Goal: Transaction & Acquisition: Purchase product/service

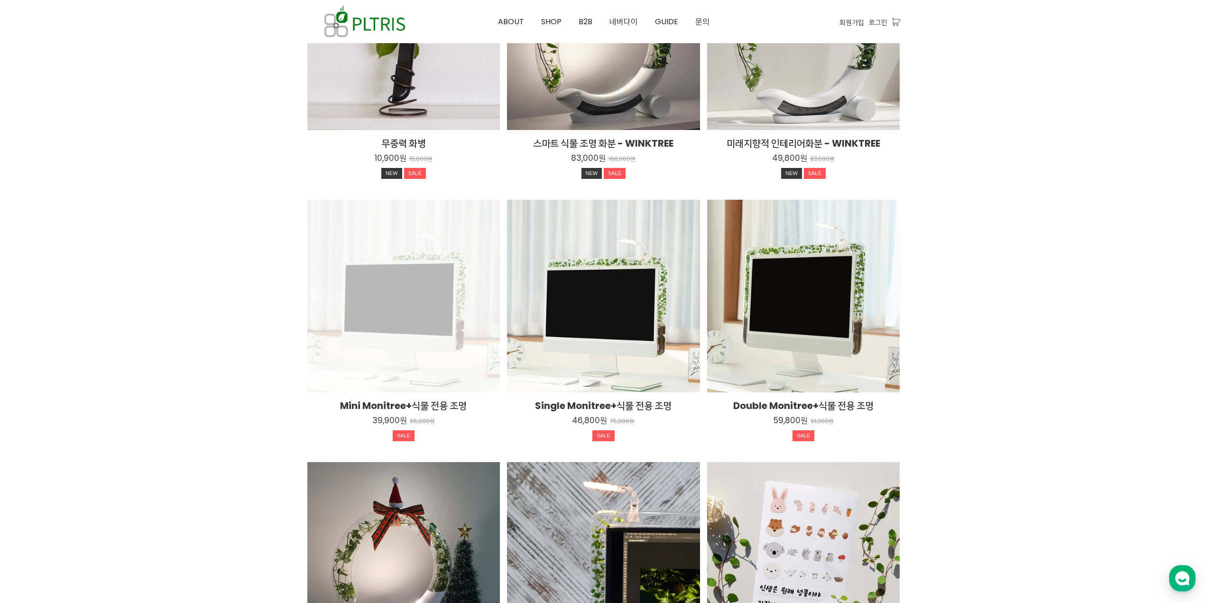
scroll to position [1357, 0]
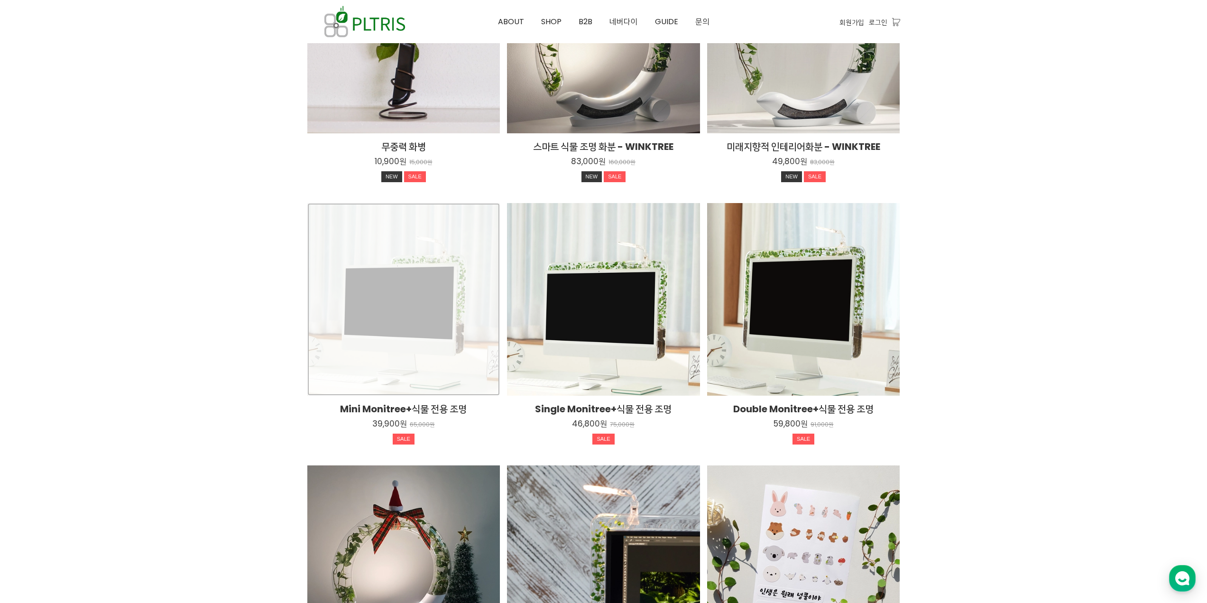
click at [377, 273] on div "Mini Monitree+식물 전용 조명 39,900원 65,000원 SALE TIME SALE" at bounding box center [403, 299] width 193 height 193
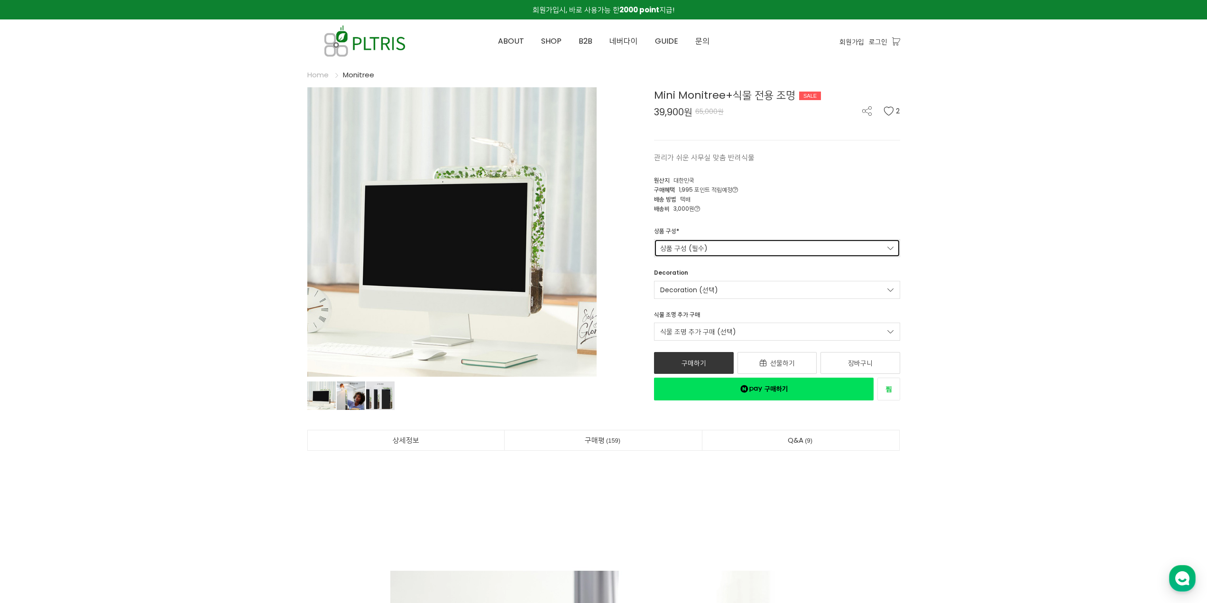
click at [725, 246] on link "상품 구성 (필수)" at bounding box center [777, 248] width 246 height 18
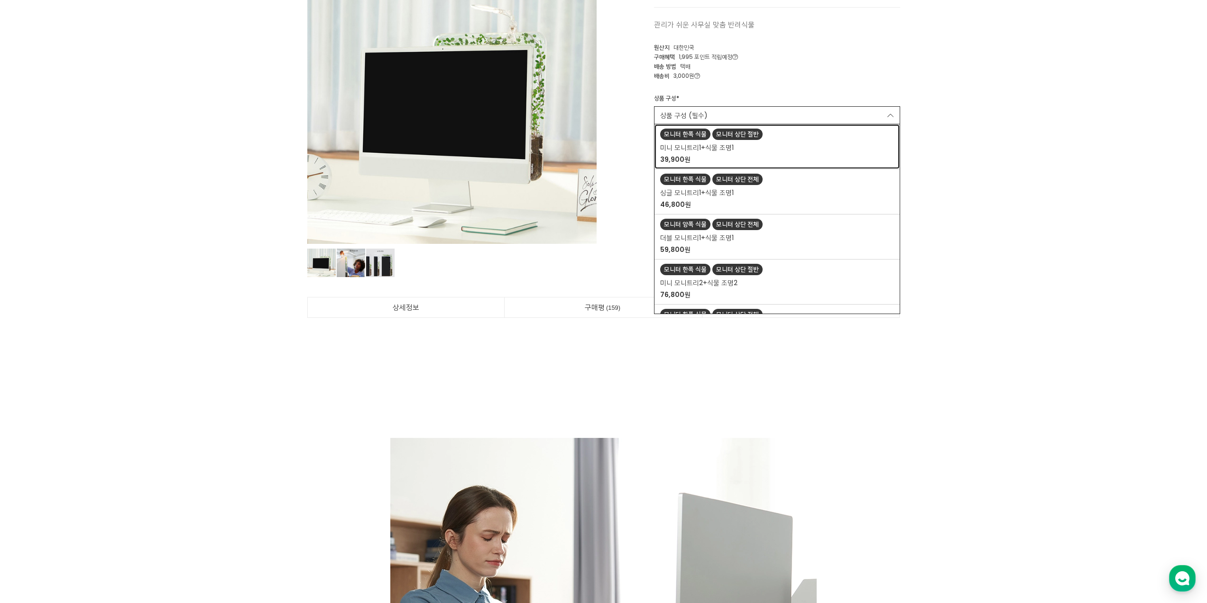
scroll to position [142, 0]
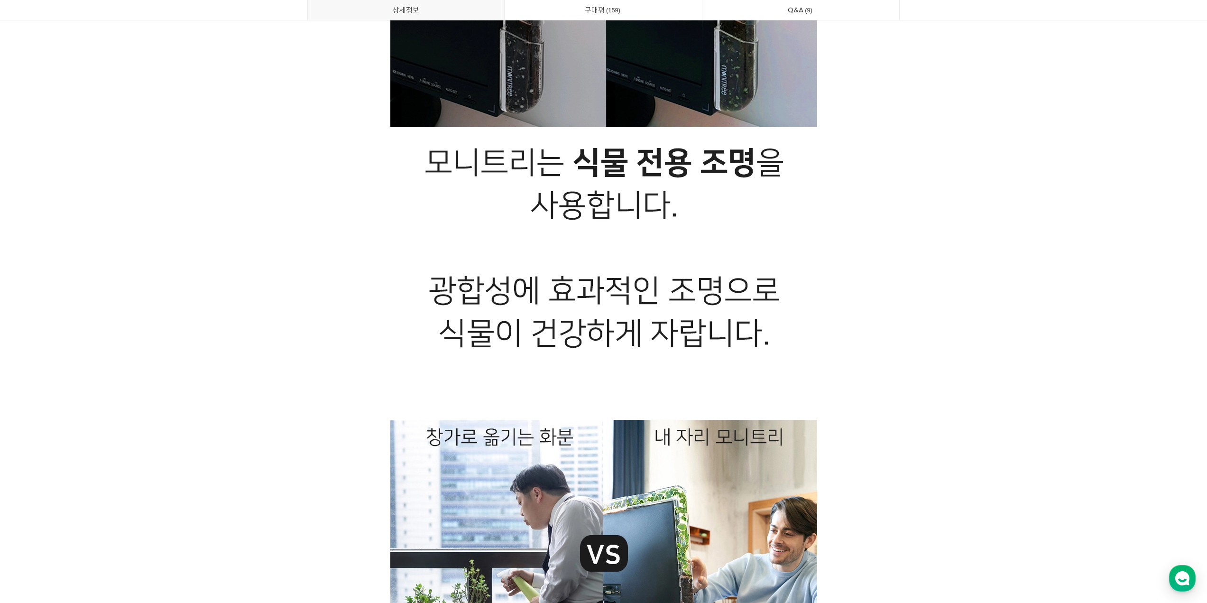
scroll to position [13996, 0]
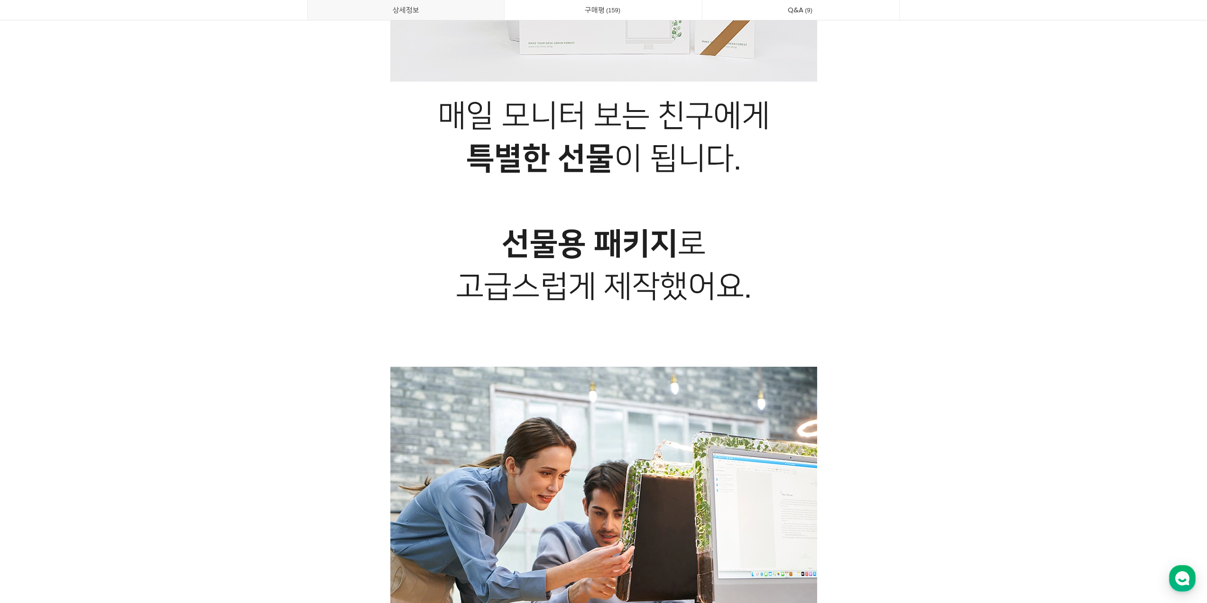
drag, startPoint x: 964, startPoint y: 442, endPoint x: 958, endPoint y: 423, distance: 20.3
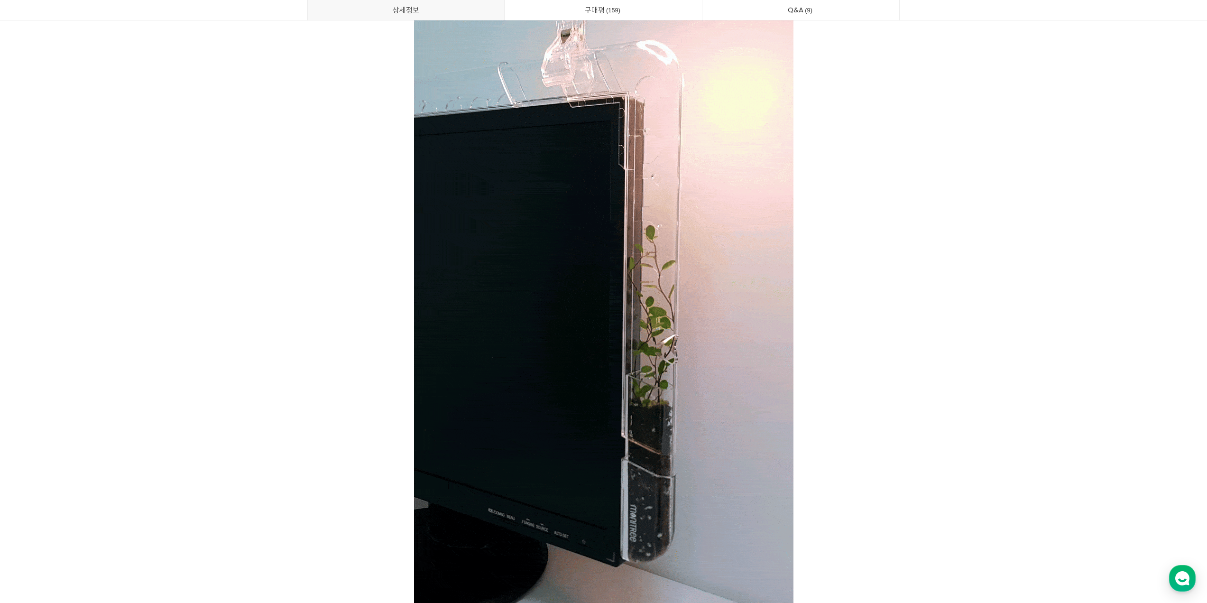
scroll to position [0, 0]
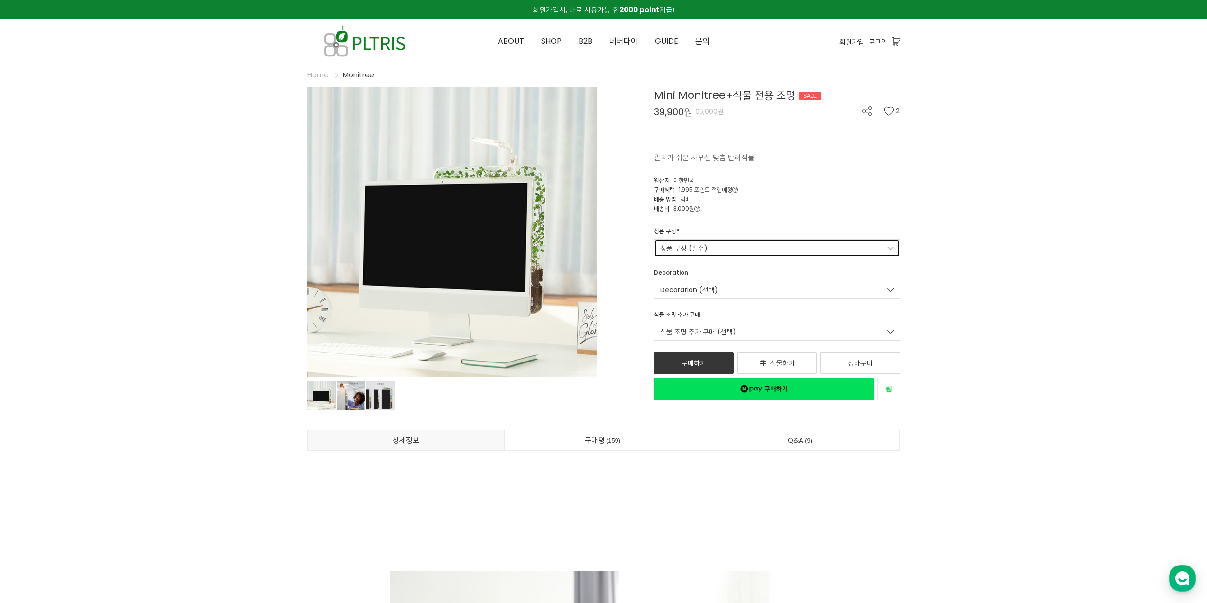
click at [682, 252] on link "상품 구성 (필수)" at bounding box center [777, 248] width 246 height 18
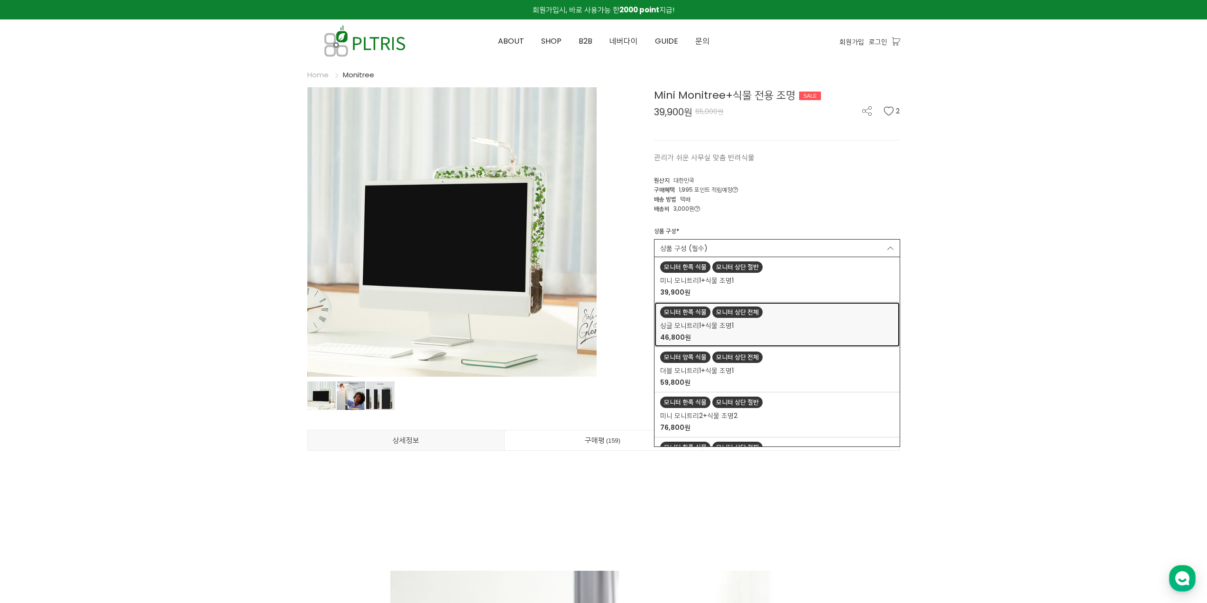
click at [679, 318] on link "모니터 한쪽 식물 모니터 상단 전체 싱글 모니트리1+식물 조명1 46,800원" at bounding box center [777, 324] width 245 height 45
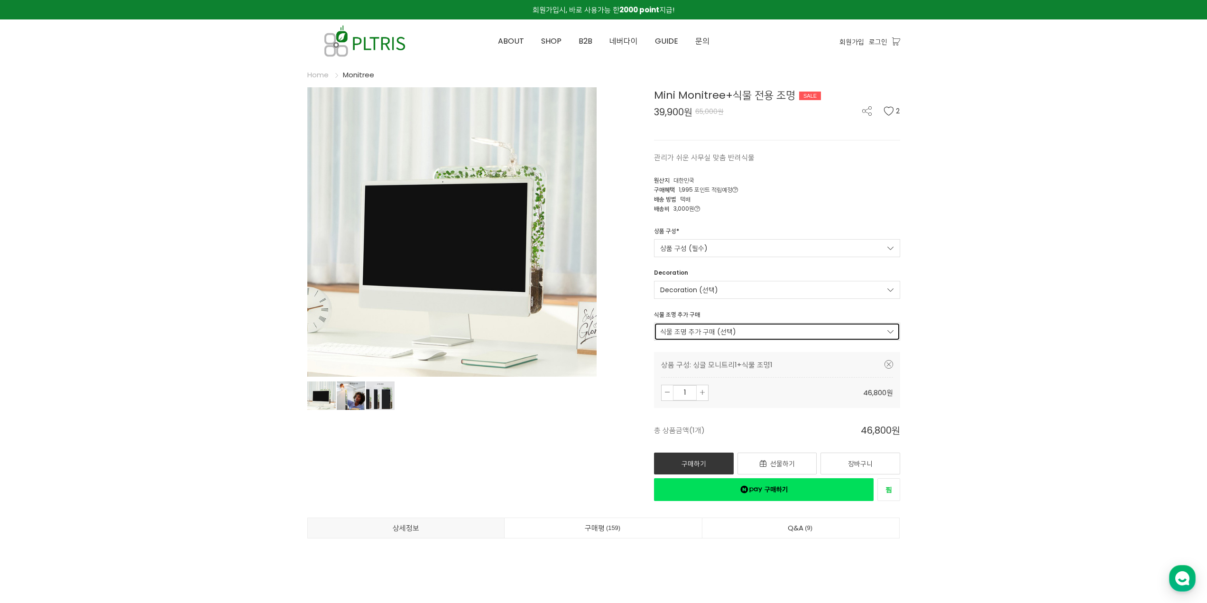
click at [686, 333] on link "식물 조명 추가 구매 (선택)" at bounding box center [777, 332] width 246 height 18
click at [692, 333] on link "식물 조명 추가 구매 (선택)" at bounding box center [777, 332] width 246 height 18
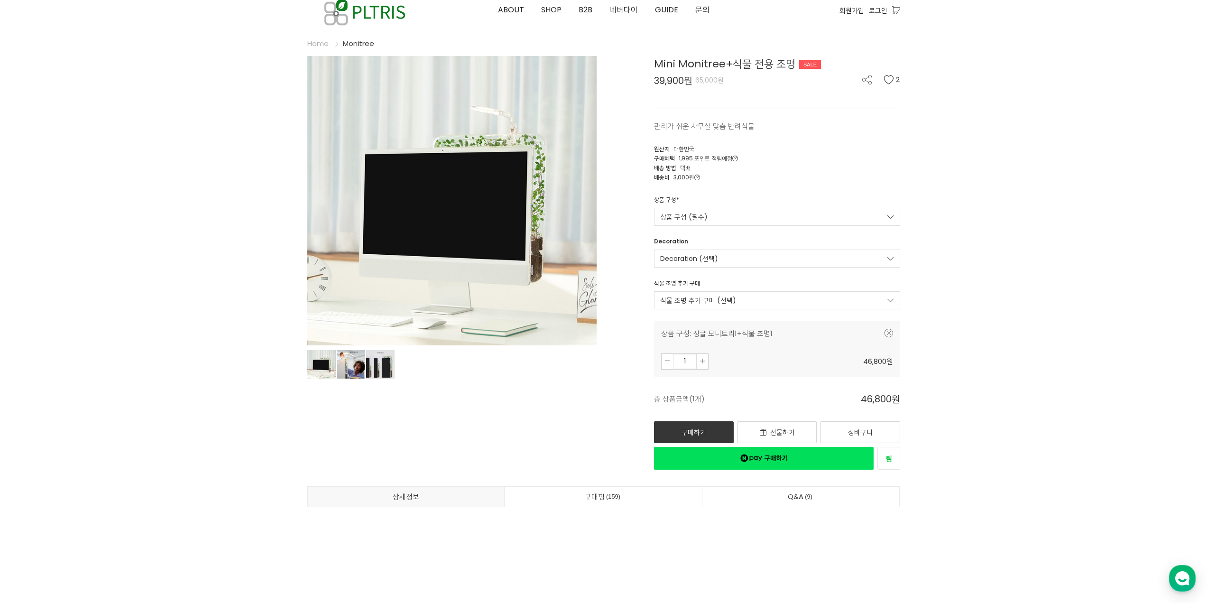
scroll to position [47, 0]
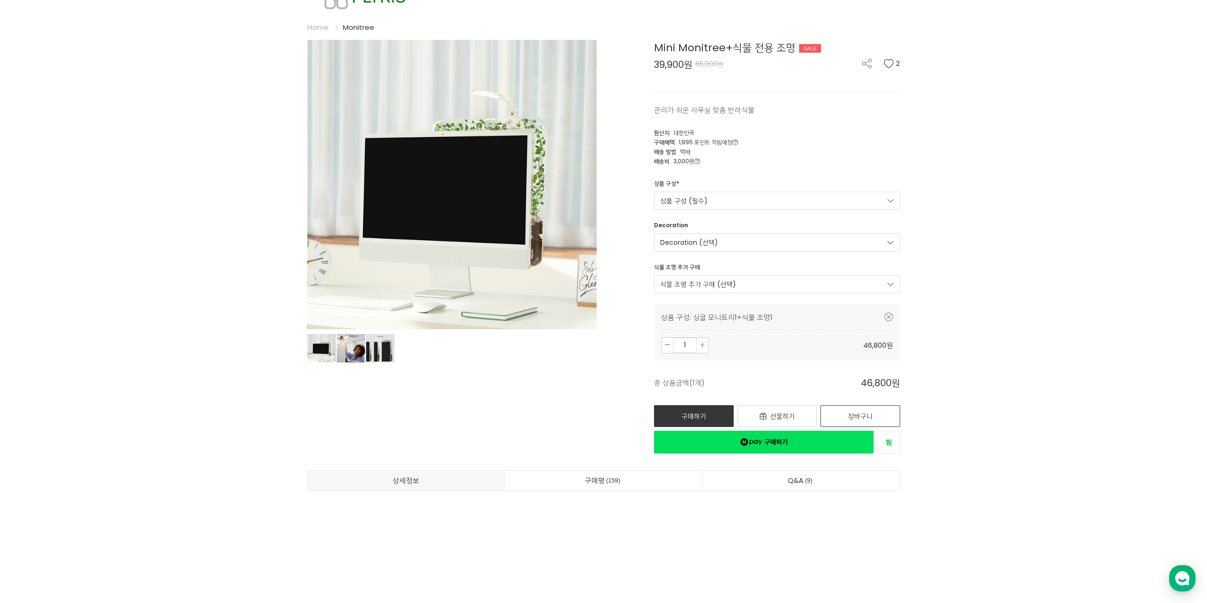
click at [840, 418] on link "장바구니" at bounding box center [861, 416] width 80 height 22
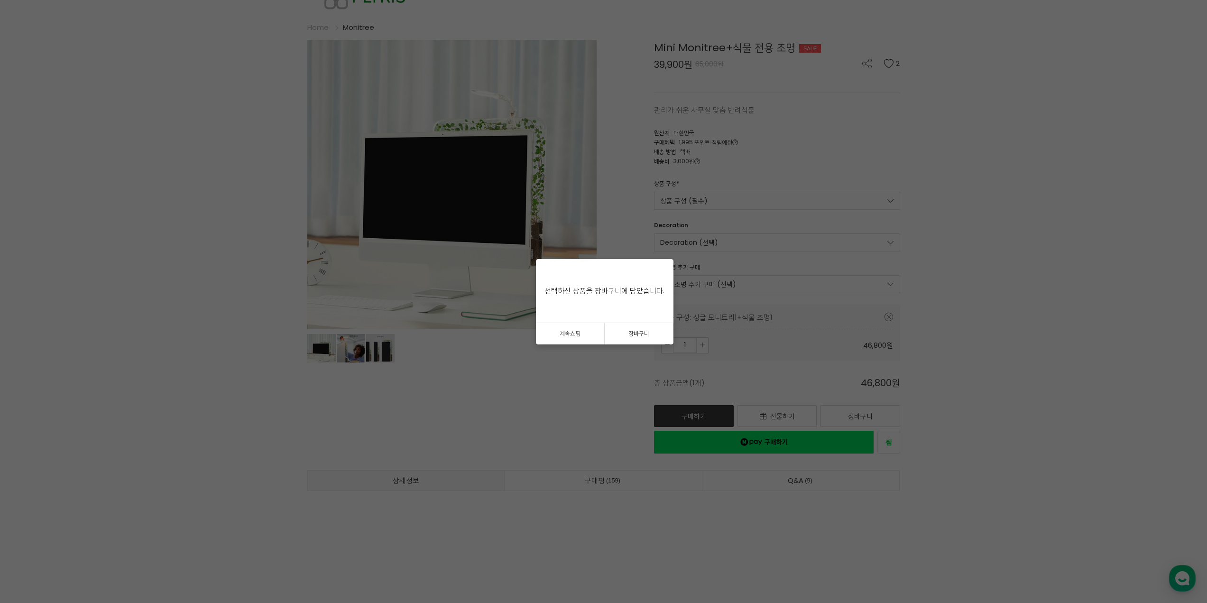
click at [590, 337] on link "계속쇼핑" at bounding box center [570, 333] width 69 height 21
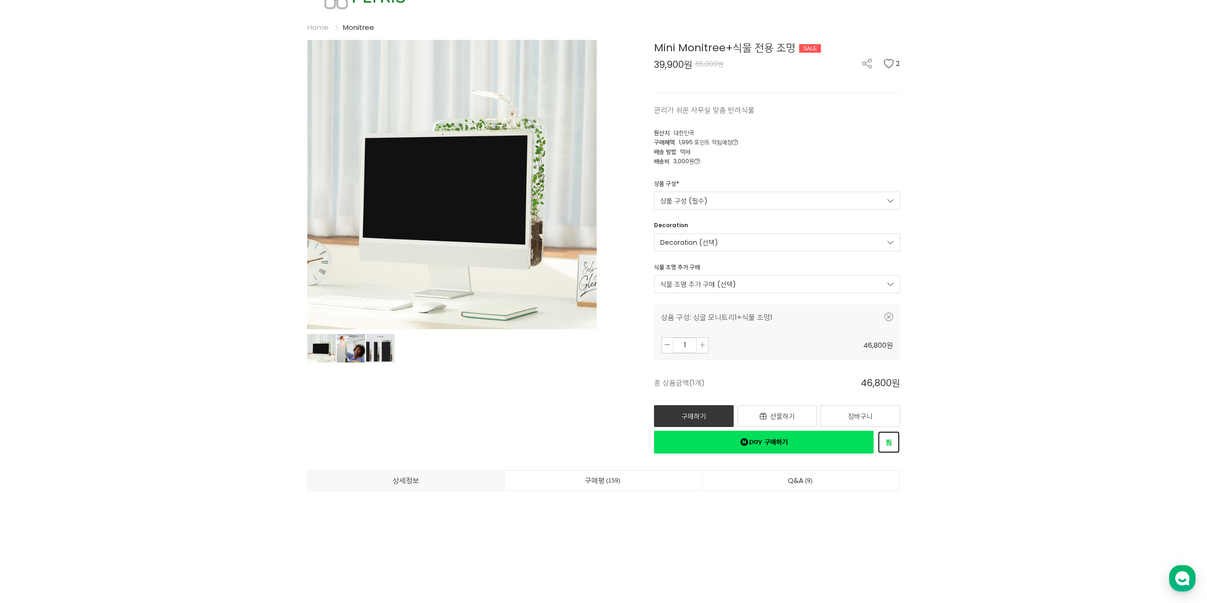
click at [892, 445] on link "찜하기" at bounding box center [889, 442] width 23 height 23
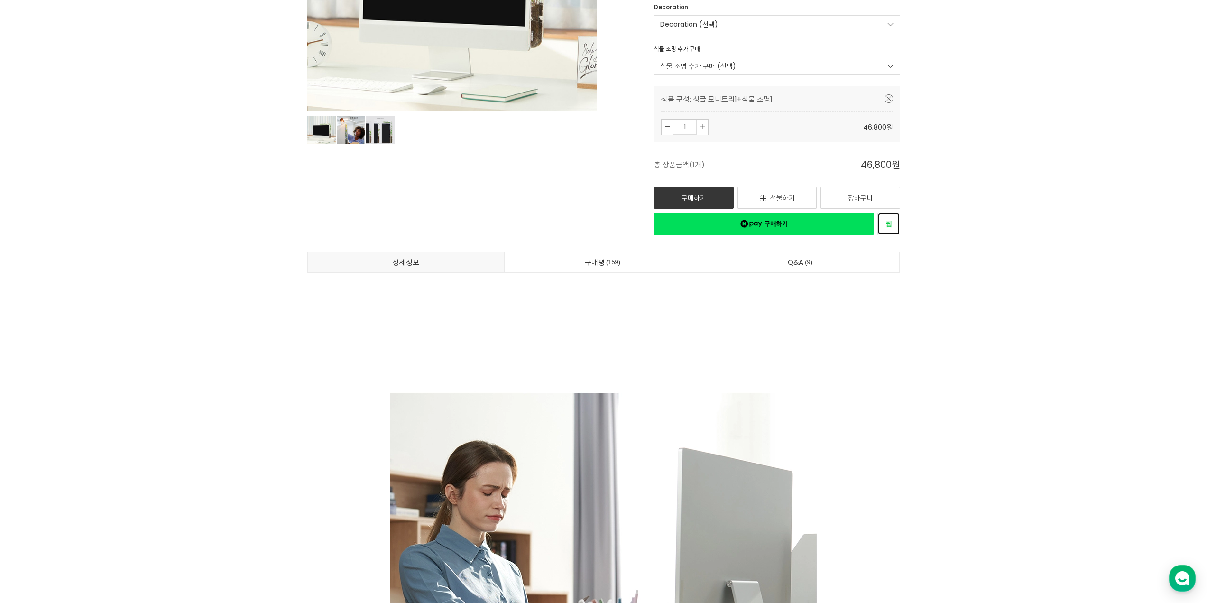
scroll to position [285, 0]
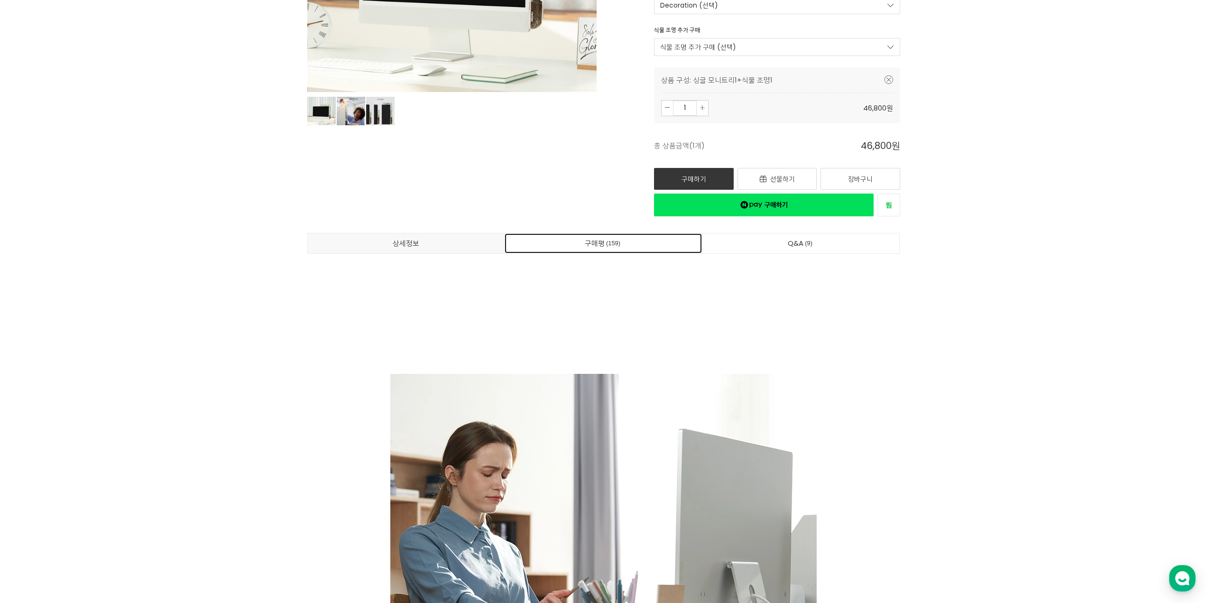
click at [599, 250] on link "구매평 159" at bounding box center [603, 243] width 197 height 20
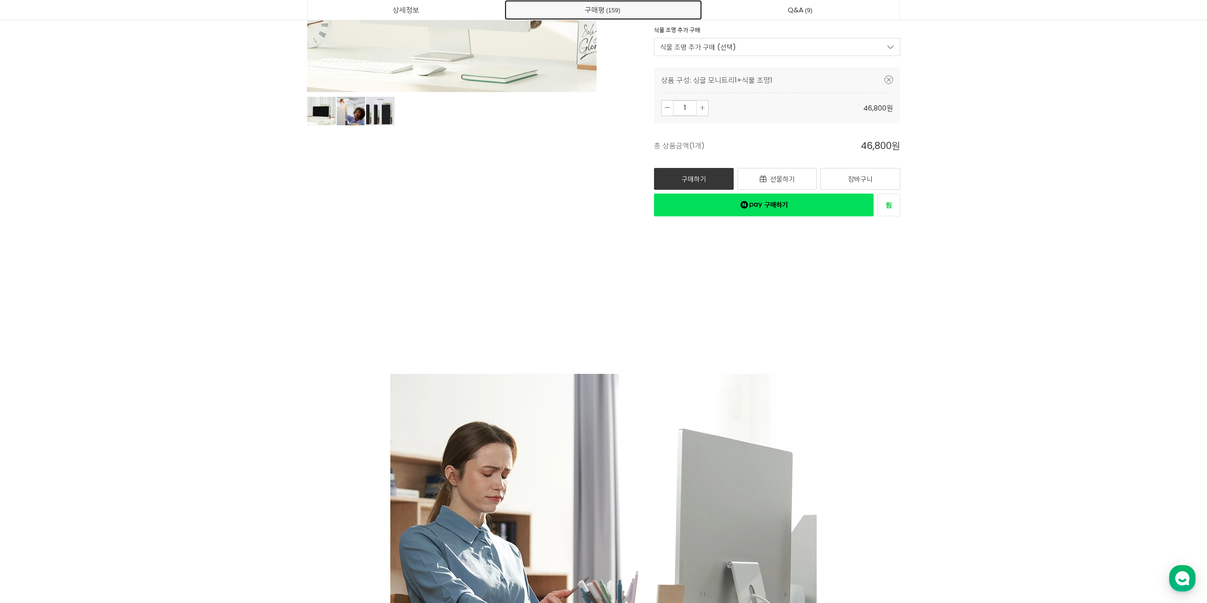
scroll to position [24825, 0]
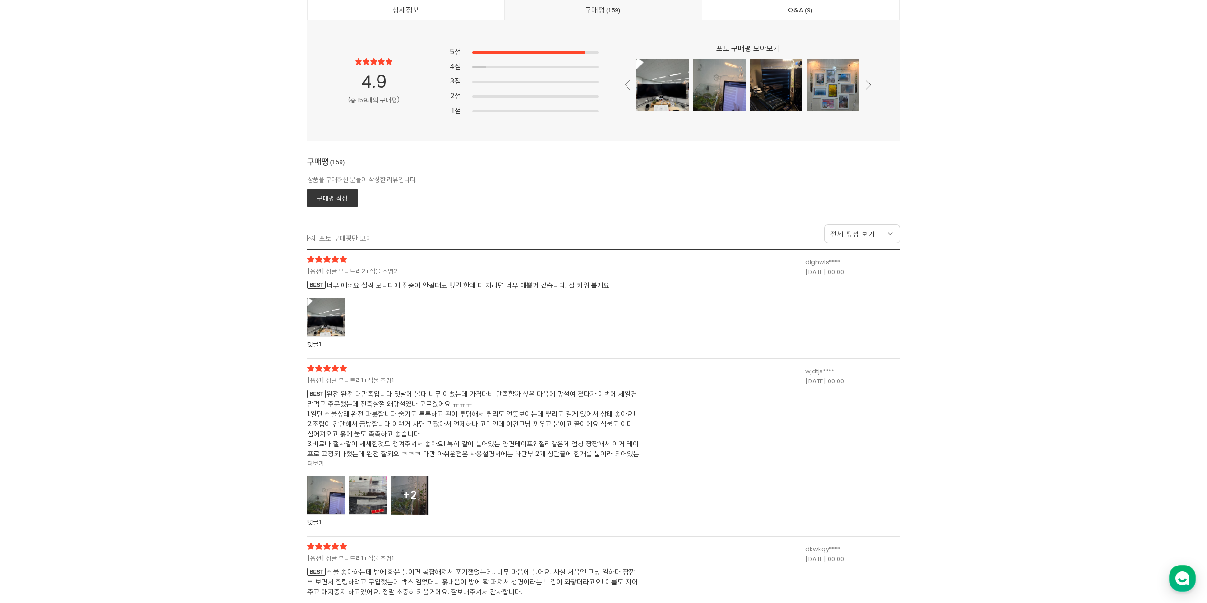
click at [316, 326] on div at bounding box center [326, 317] width 38 height 39
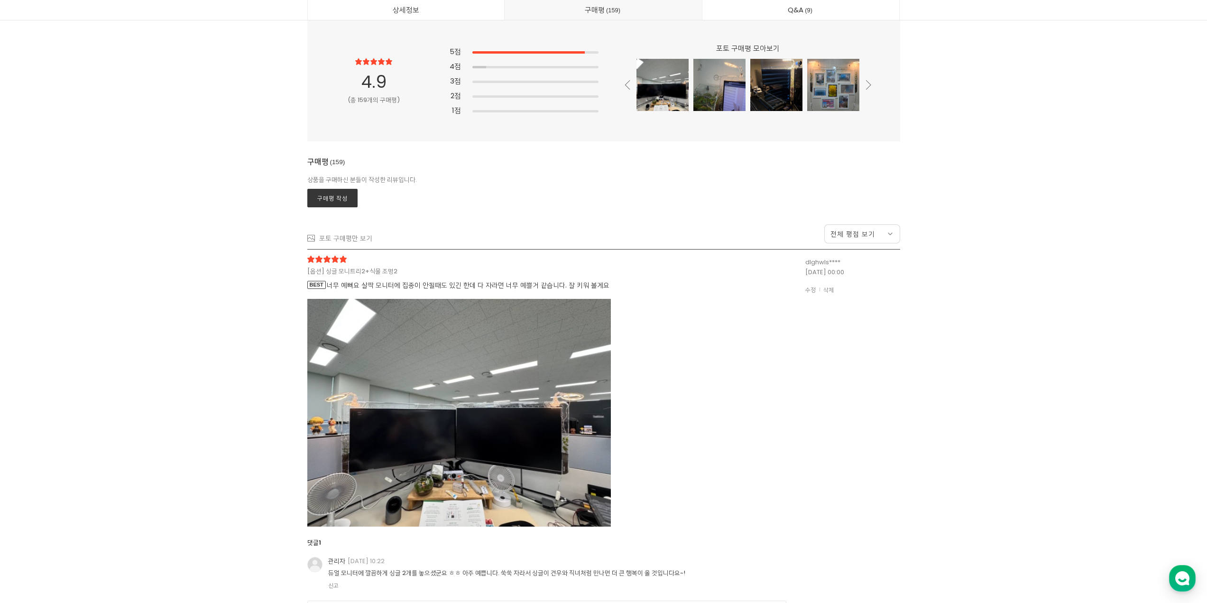
click at [728, 421] on div "[옵션] 싱글 모니트리2+식물 조명2 BEST 너무 예뻐요 살짝 모니터에 집중이 안될때도 있긴 한데 다 자라면 너무 예쁠거 같습니다. 잘 키워…" at bounding box center [556, 467] width 498 height 423
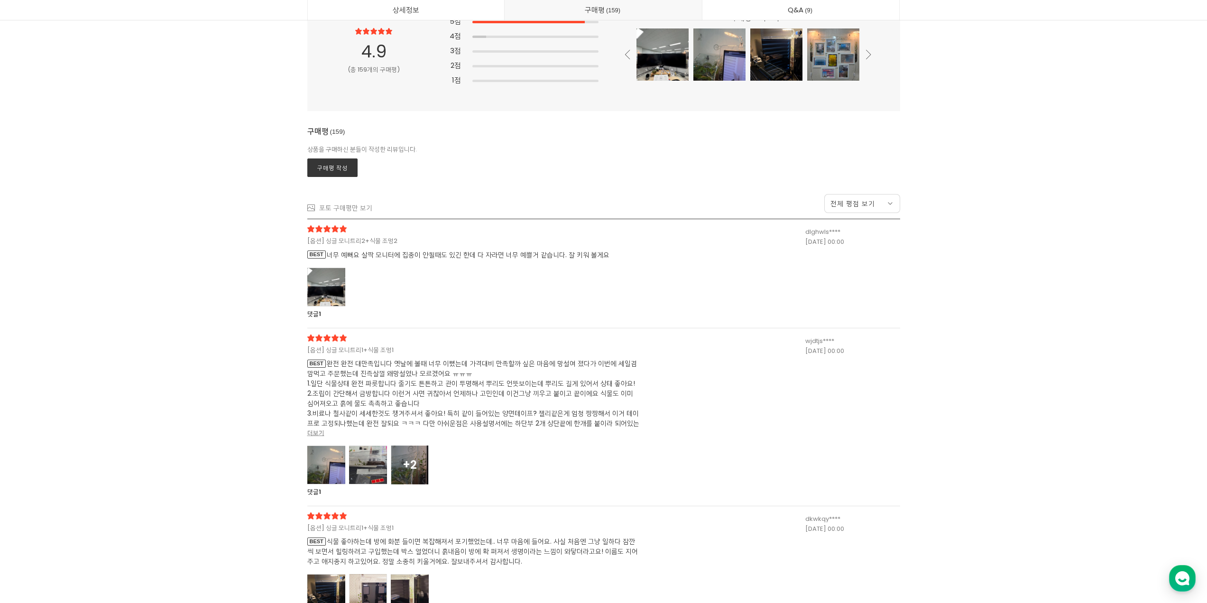
scroll to position [24872, 0]
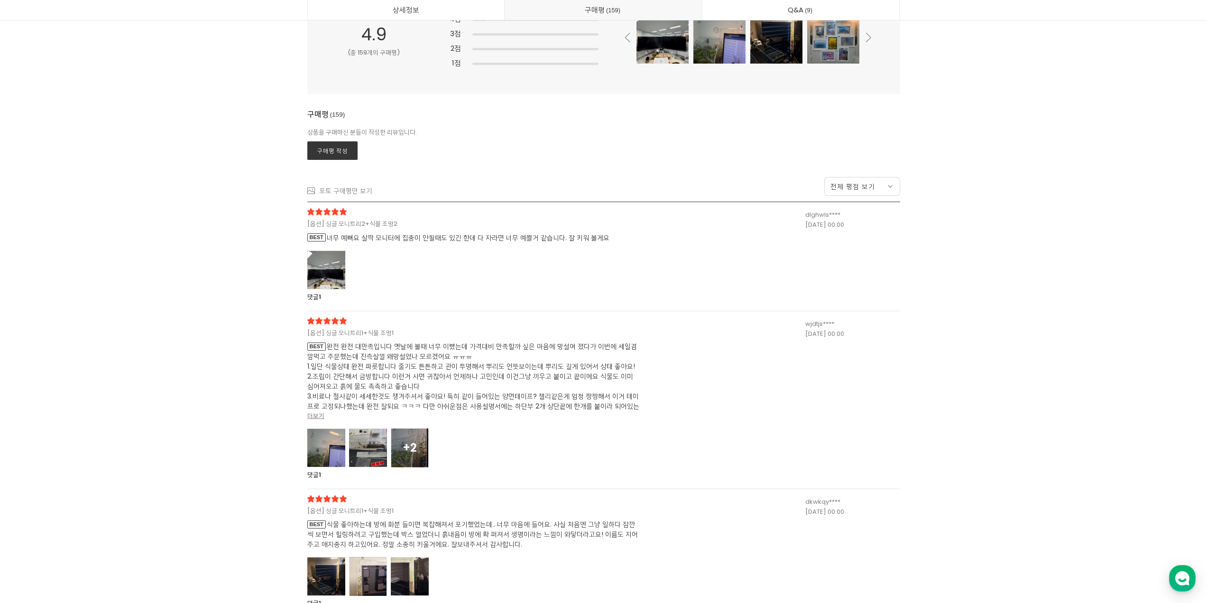
click at [317, 450] on div at bounding box center [326, 447] width 38 height 39
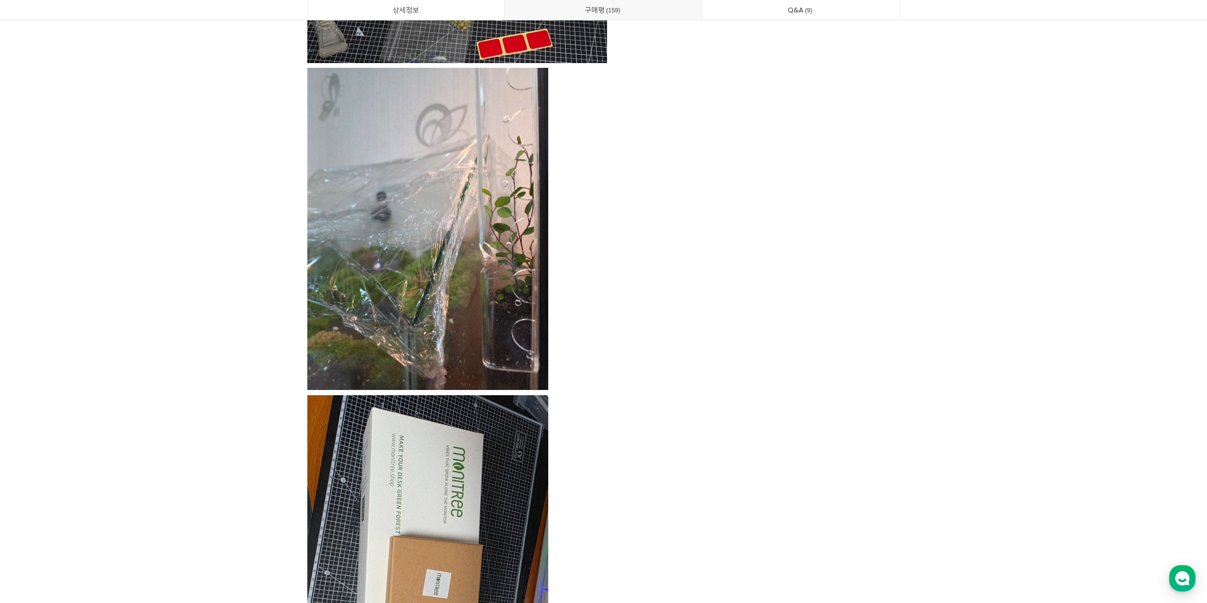
scroll to position [25821, 0]
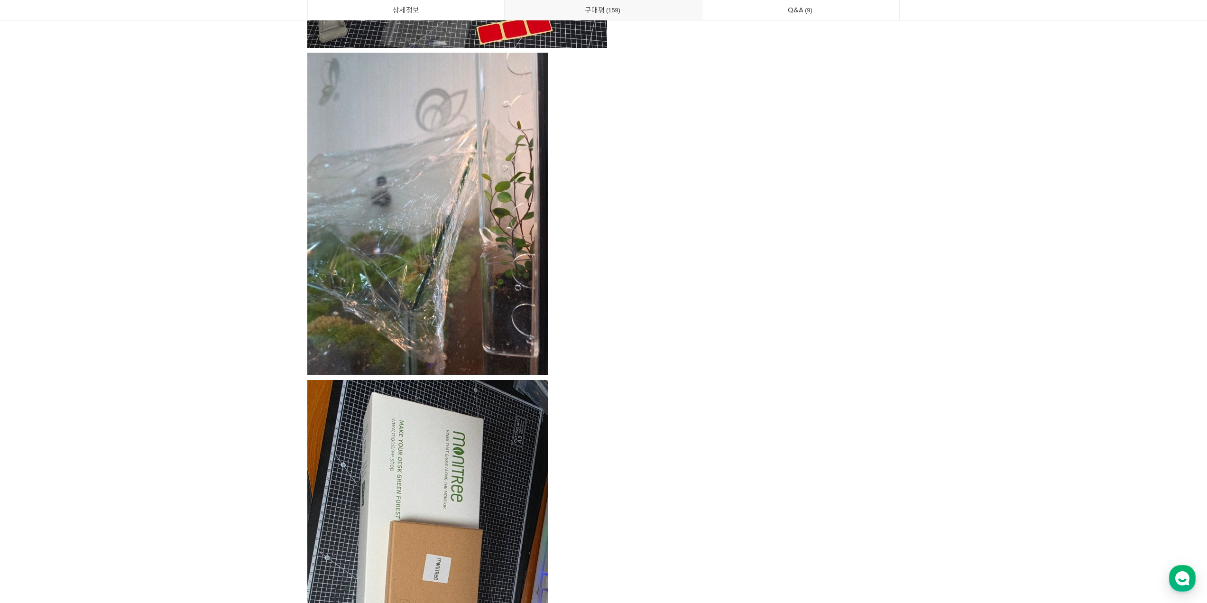
click at [699, 428] on div "[옵션] 싱글 모니트리1+식물 조명1 BEST 완전 완전 대만족입니다 옛날에 볼때 너무 이뻤는데 가격대비 만족할까 싶은 마음에 망설여 졌다가 …" at bounding box center [556, 167] width 498 height 1596
